Goal: Task Accomplishment & Management: Complete application form

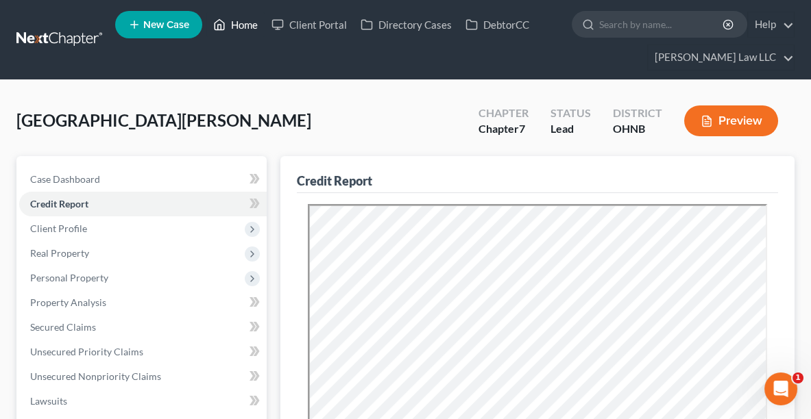
click at [234, 28] on link "Home" at bounding box center [235, 24] width 58 height 25
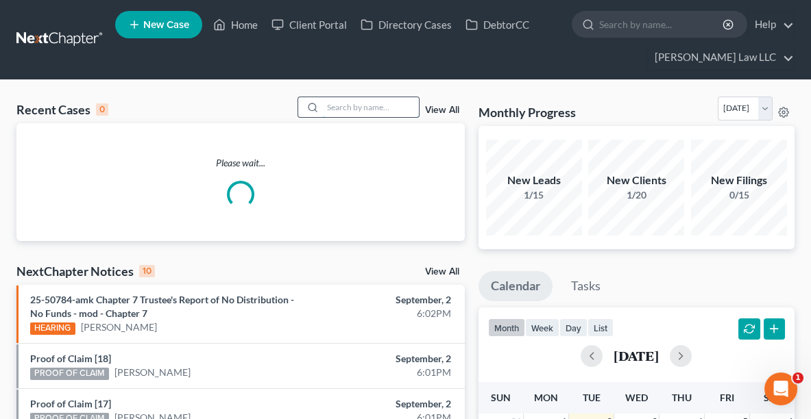
click at [369, 107] on input "search" at bounding box center [371, 107] width 96 height 20
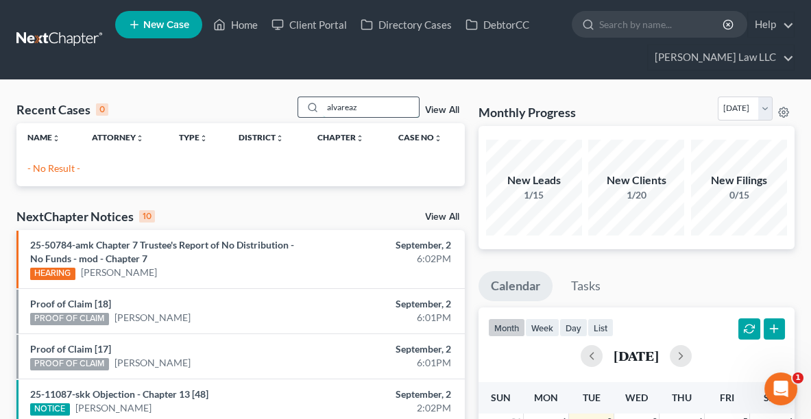
click at [369, 107] on input "alvareaz" at bounding box center [371, 107] width 96 height 20
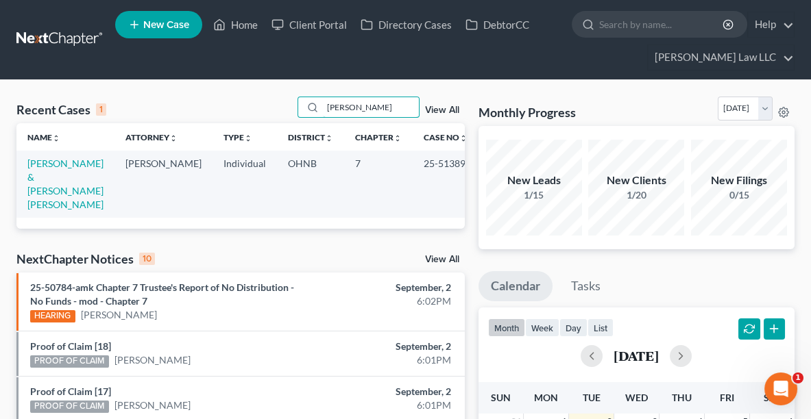
type input "[PERSON_NAME]"
click at [61, 169] on td "[PERSON_NAME] & [PERSON_NAME] [PERSON_NAME]" at bounding box center [65, 184] width 98 height 66
click at [58, 165] on link "[PERSON_NAME] & [PERSON_NAME] [PERSON_NAME]" at bounding box center [65, 184] width 76 height 53
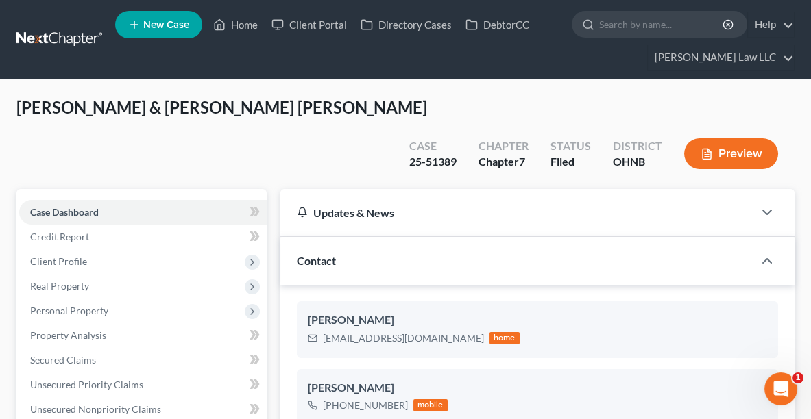
scroll to position [282, 0]
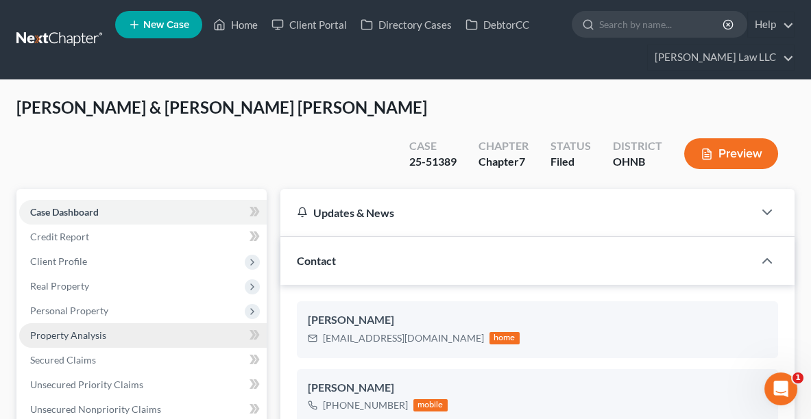
click at [48, 330] on span "Property Analysis" at bounding box center [68, 336] width 76 height 12
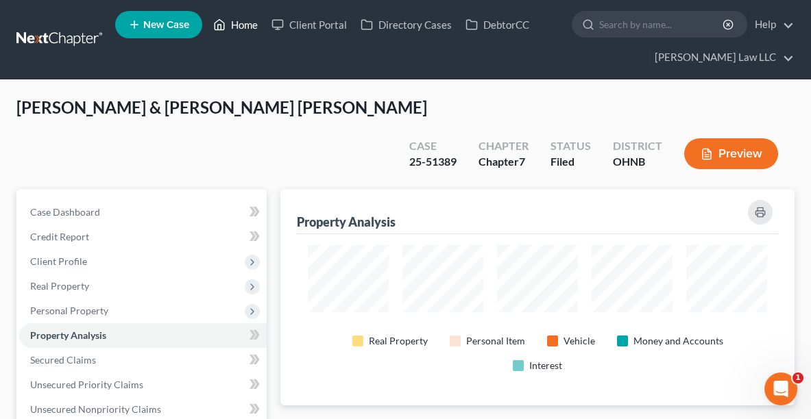
click at [247, 22] on link "Home" at bounding box center [235, 24] width 58 height 25
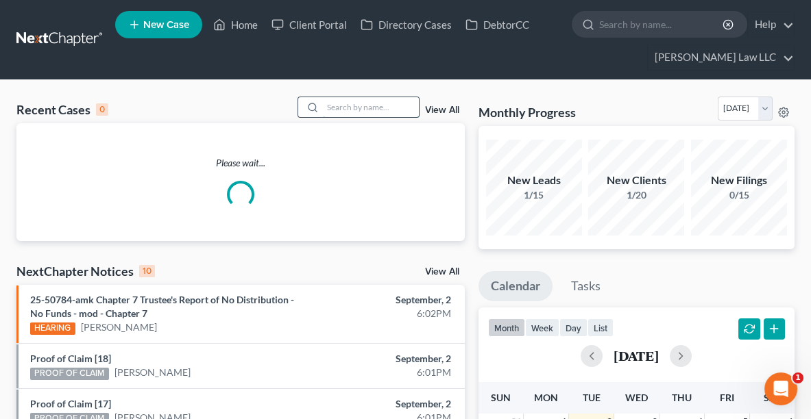
click at [332, 108] on input "search" at bounding box center [371, 107] width 96 height 20
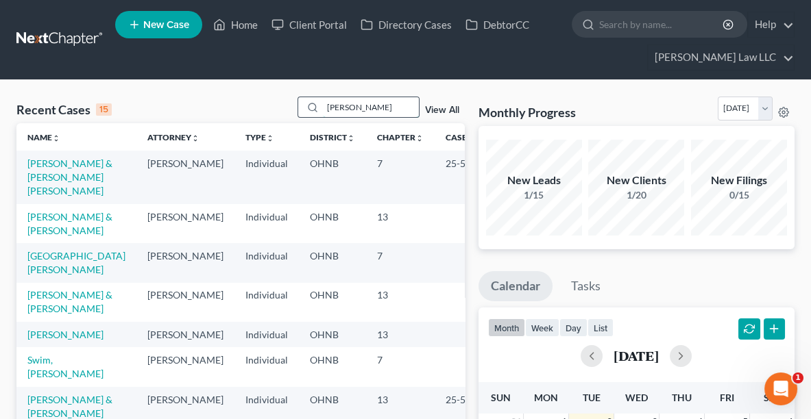
type input "[PERSON_NAME]"
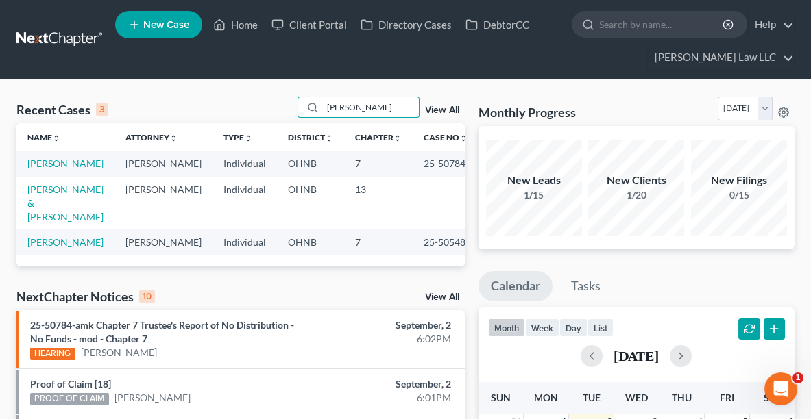
click at [45, 167] on link "[PERSON_NAME]" at bounding box center [65, 164] width 76 height 12
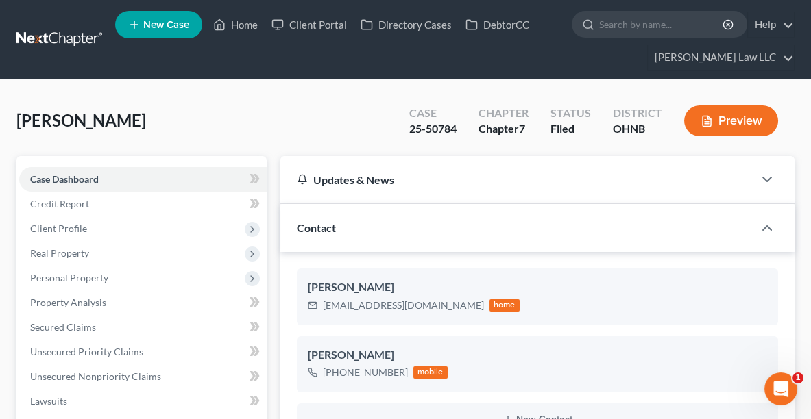
scroll to position [401, 0]
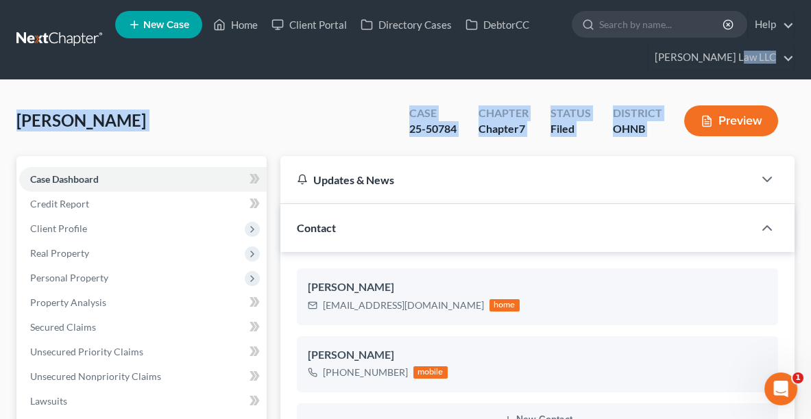
drag, startPoint x: 810, startPoint y: 61, endPoint x: 818, endPoint y: 130, distance: 69.7
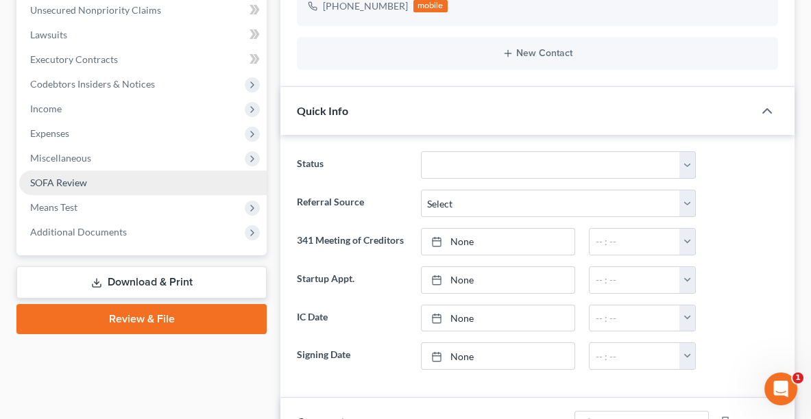
click at [53, 184] on span "SOFA Review" at bounding box center [58, 183] width 57 height 12
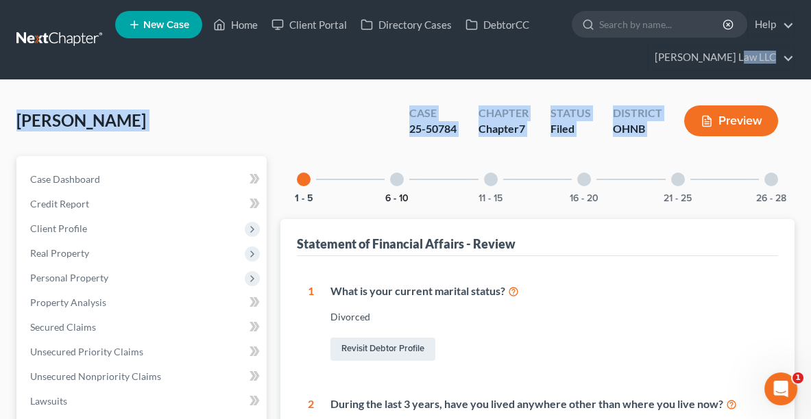
click at [389, 195] on button "6 - 10" at bounding box center [396, 199] width 23 height 10
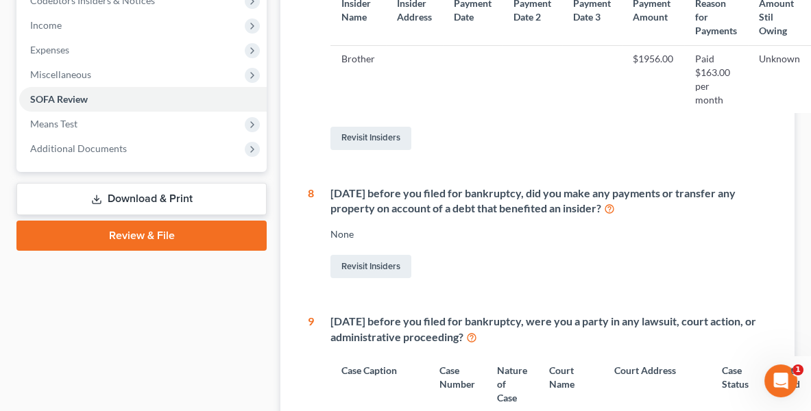
scroll to position [454, 0]
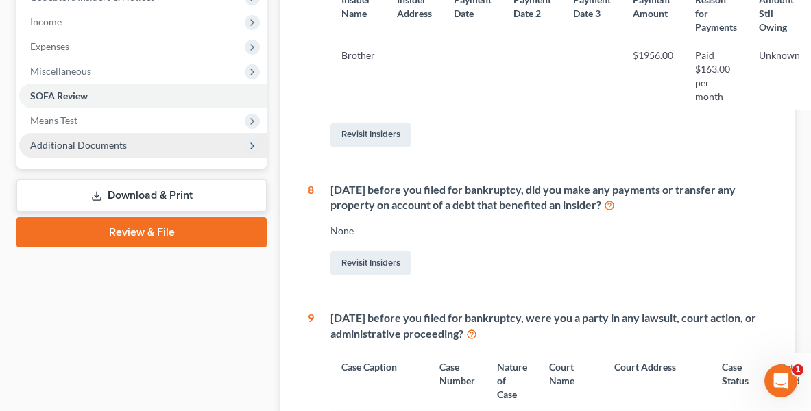
click at [112, 135] on span "Additional Documents" at bounding box center [142, 145] width 247 height 25
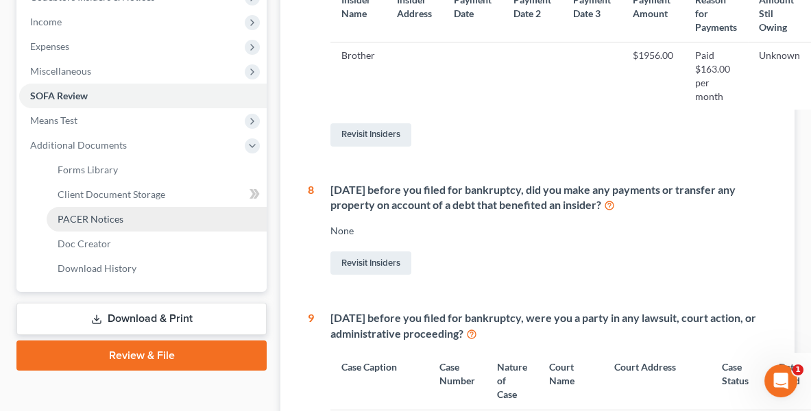
click at [104, 215] on span "PACER Notices" at bounding box center [91, 219] width 66 height 12
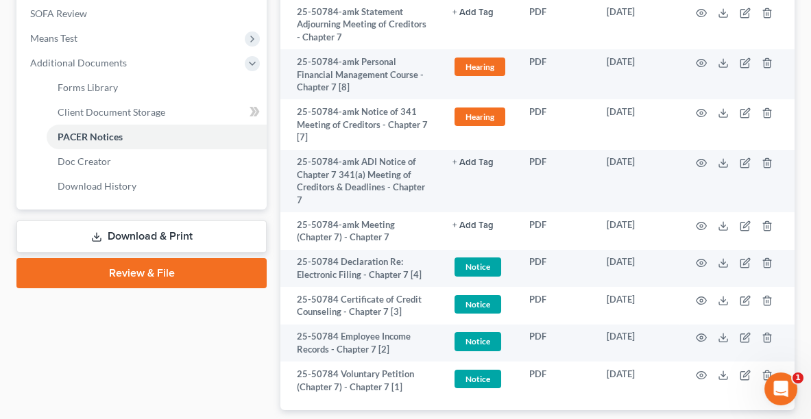
scroll to position [535, 0]
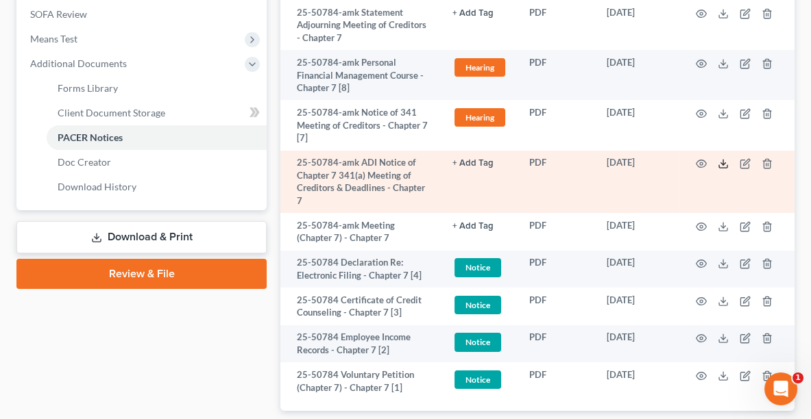
click at [723, 165] on icon at bounding box center [723, 163] width 11 height 11
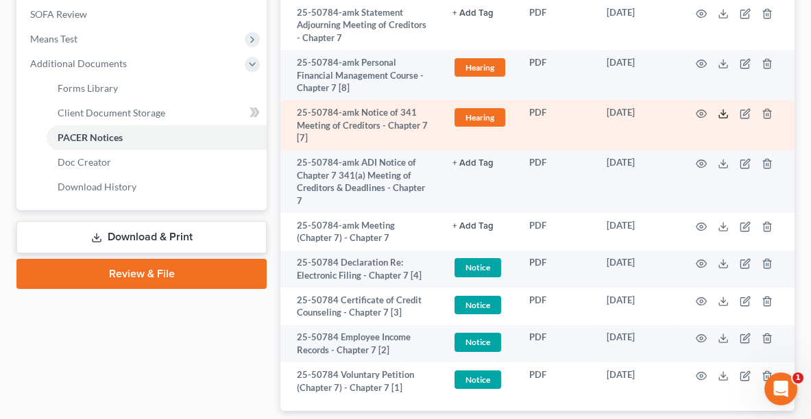
click at [726, 114] on icon at bounding box center [723, 113] width 11 height 11
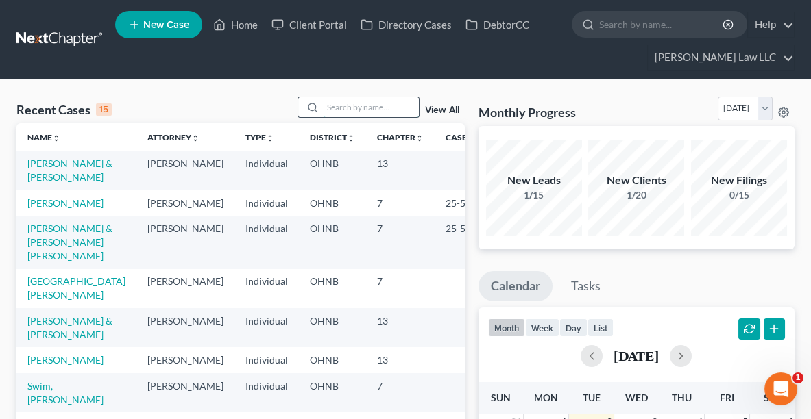
click at [352, 105] on input "search" at bounding box center [371, 107] width 96 height 20
type input "swim"
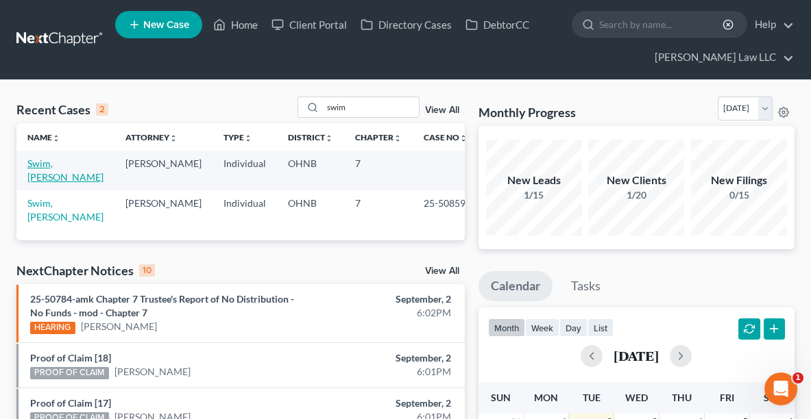
click at [72, 162] on link "Swim, [PERSON_NAME]" at bounding box center [65, 170] width 76 height 25
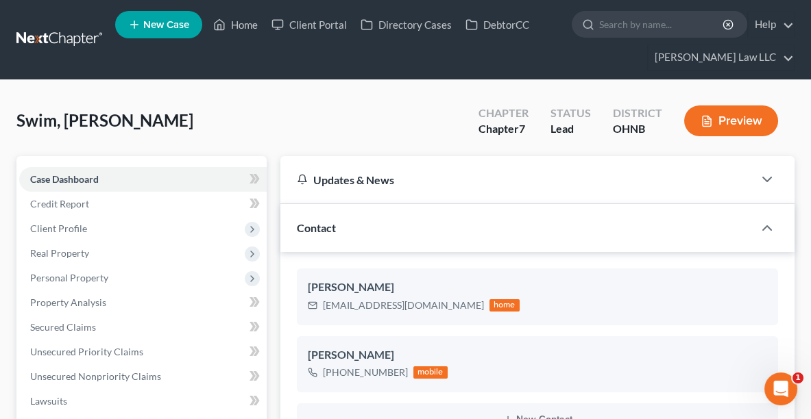
scroll to position [240, 0]
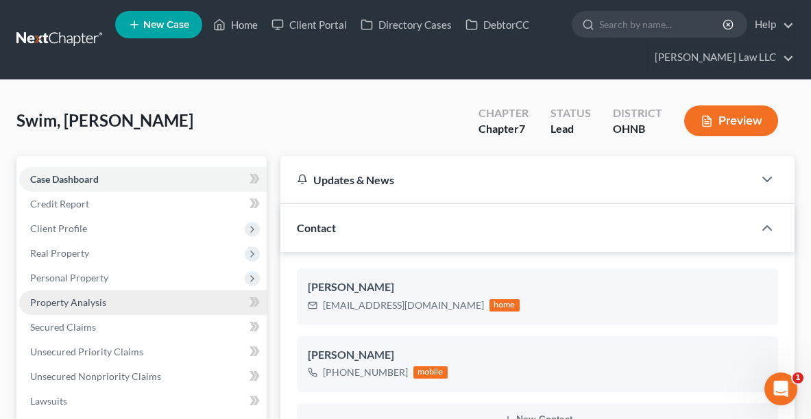
click at [57, 300] on span "Property Analysis" at bounding box center [68, 303] width 76 height 12
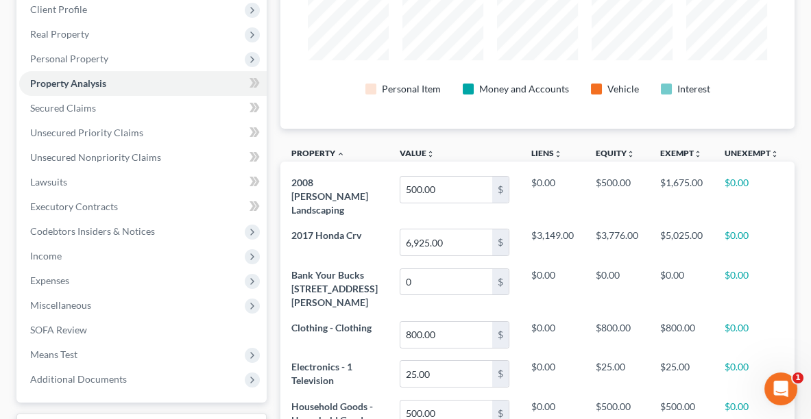
scroll to position [215, 0]
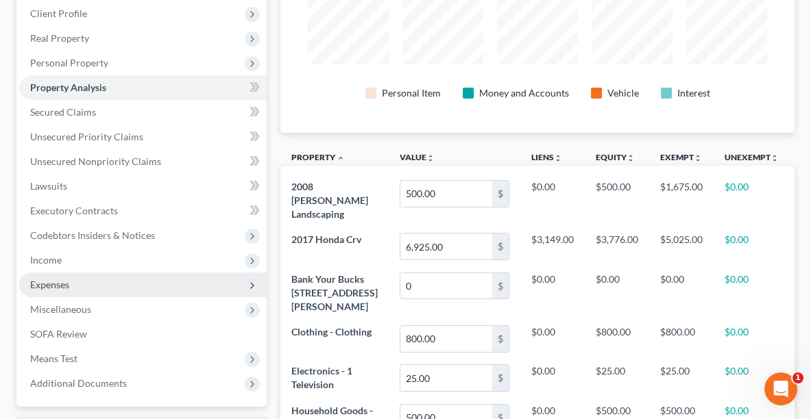
click at [49, 287] on span "Expenses" at bounding box center [49, 285] width 39 height 12
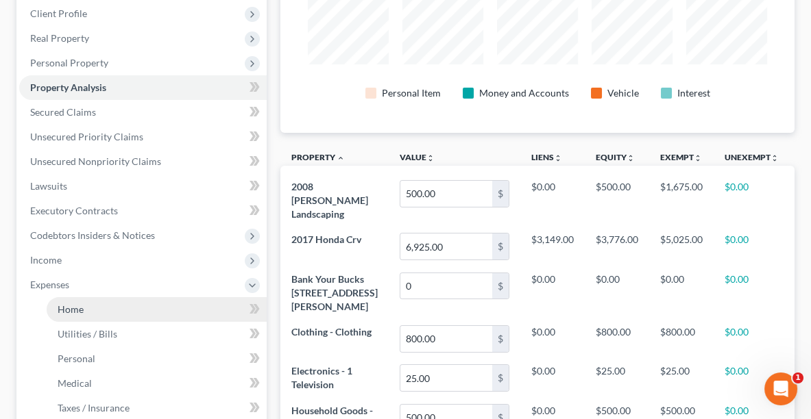
click at [71, 311] on span "Home" at bounding box center [71, 310] width 26 height 12
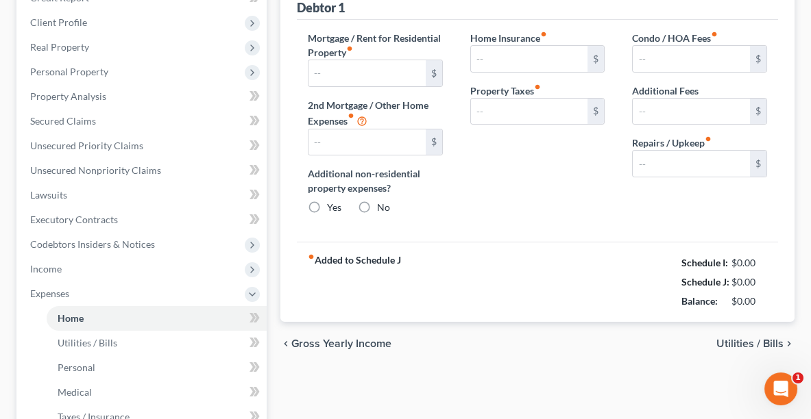
type input "0.00"
radio input "true"
type input "0.00"
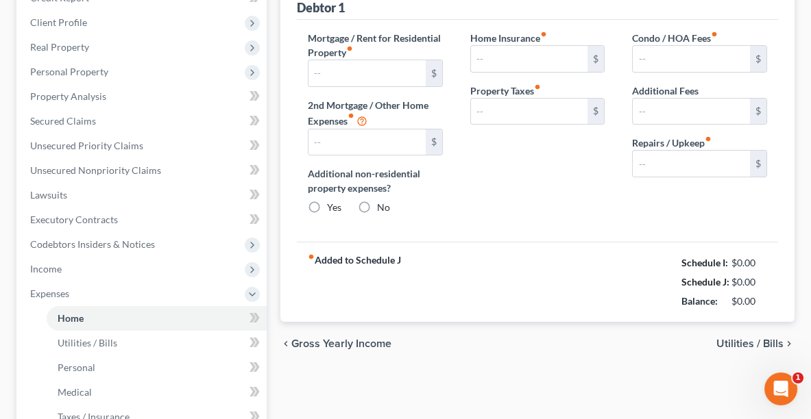
type input "0.00"
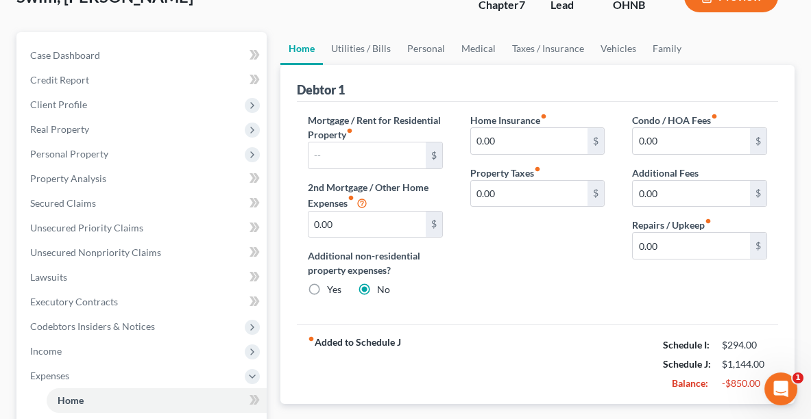
scroll to position [123, 0]
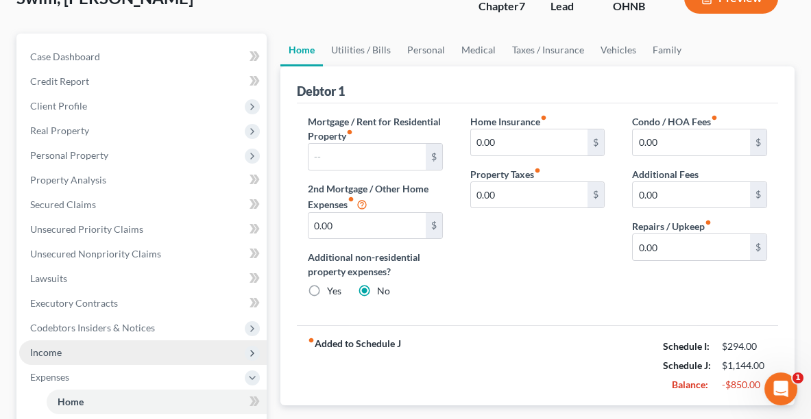
click at [63, 343] on span "Income" at bounding box center [142, 353] width 247 height 25
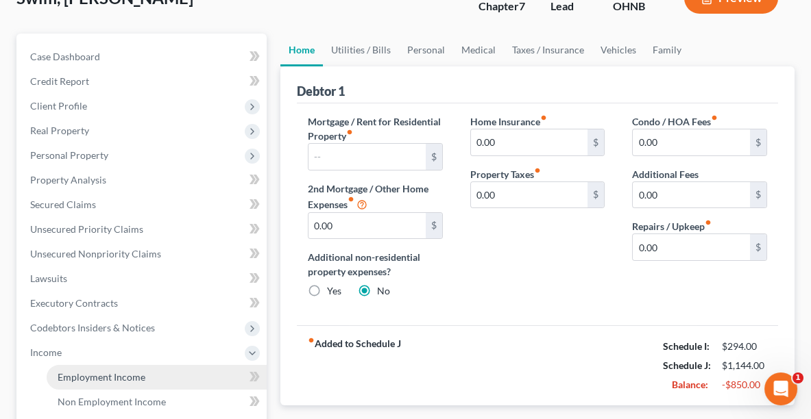
click at [87, 378] on span "Employment Income" at bounding box center [102, 378] width 88 height 12
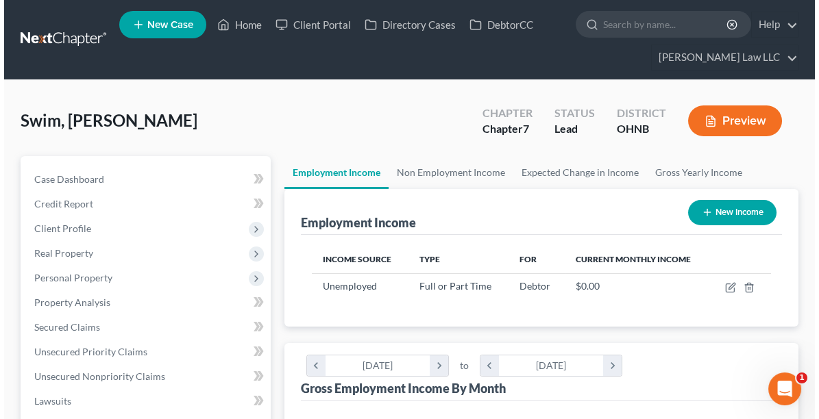
scroll to position [229, 486]
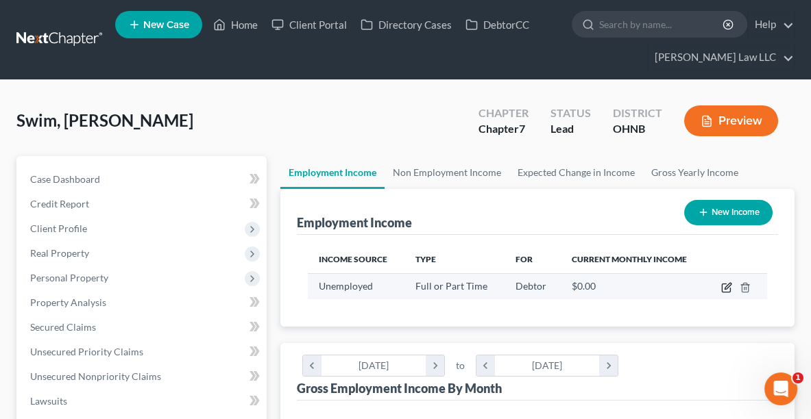
click at [722, 284] on icon "button" at bounding box center [726, 288] width 8 height 8
select select "0"
select select "1"
select select "3"
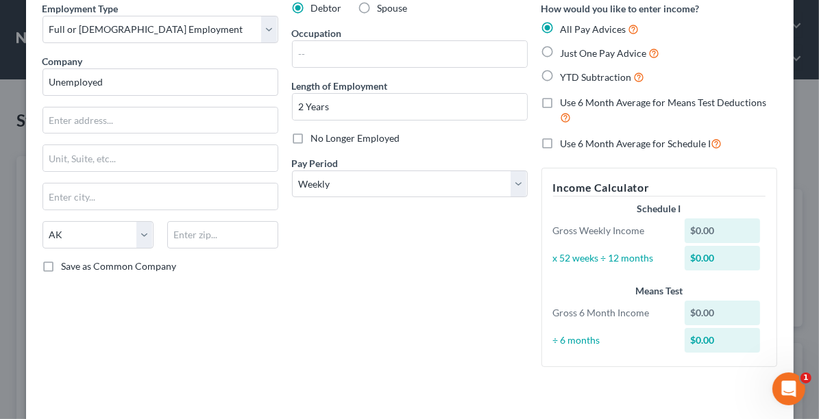
scroll to position [12, 0]
